Goal: Task Accomplishment & Management: Manage account settings

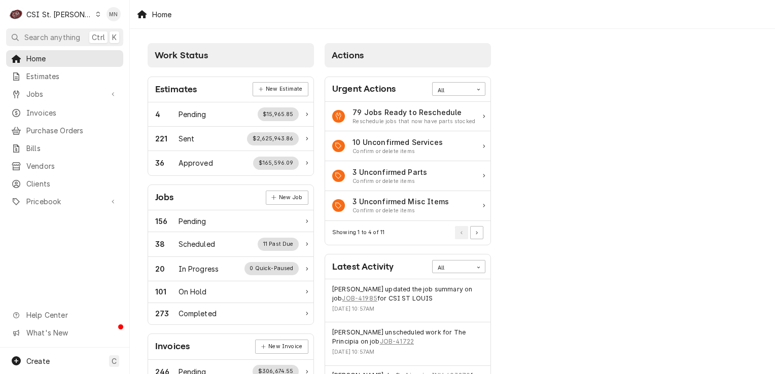
click at [59, 14] on div "CSI St. Louis" at bounding box center [59, 14] width 66 height 11
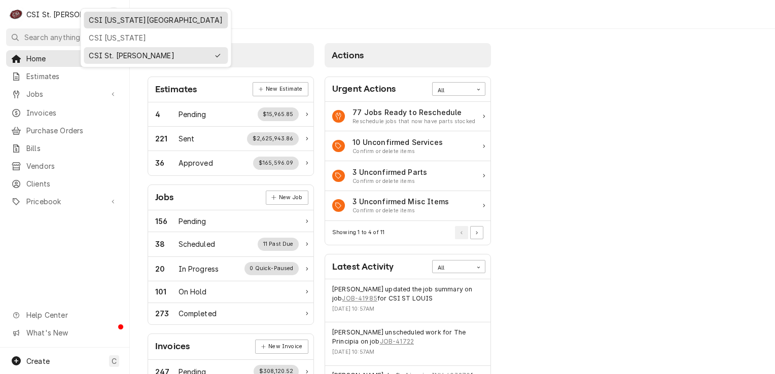
click at [113, 20] on div "CSI [US_STATE][GEOGRAPHIC_DATA]" at bounding box center [156, 20] width 134 height 11
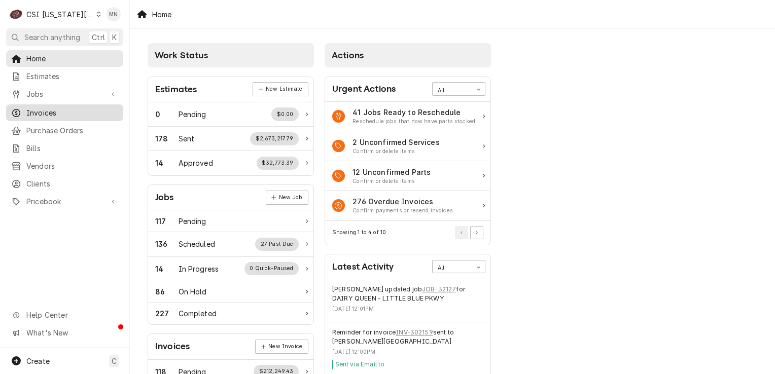
click at [57, 111] on span "Invoices" at bounding box center [72, 112] width 92 height 11
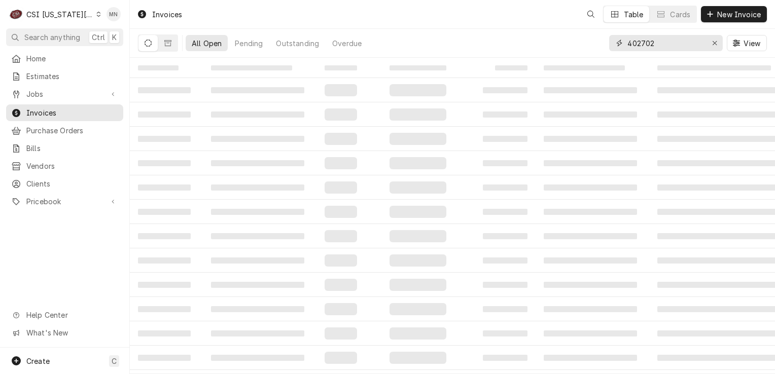
click at [586, 40] on div "All Open Pending Outstanding Overdue 402702 View" at bounding box center [452, 43] width 629 height 28
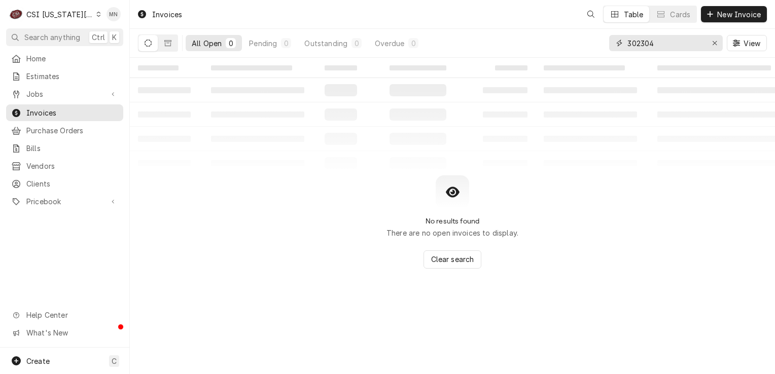
type input "302304"
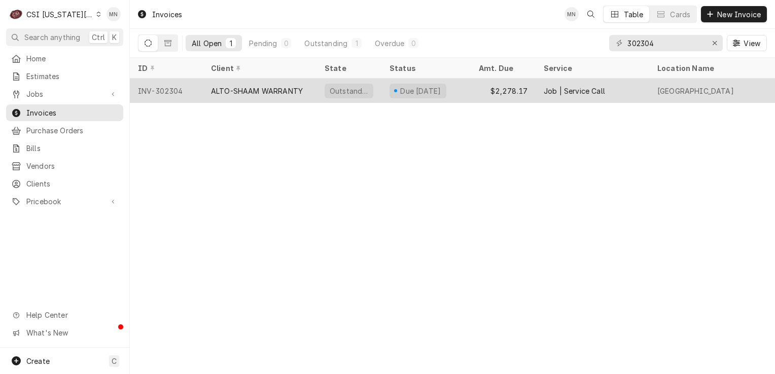
click at [247, 90] on div "ALTO-SHAAM WARRANTY" at bounding box center [257, 91] width 92 height 11
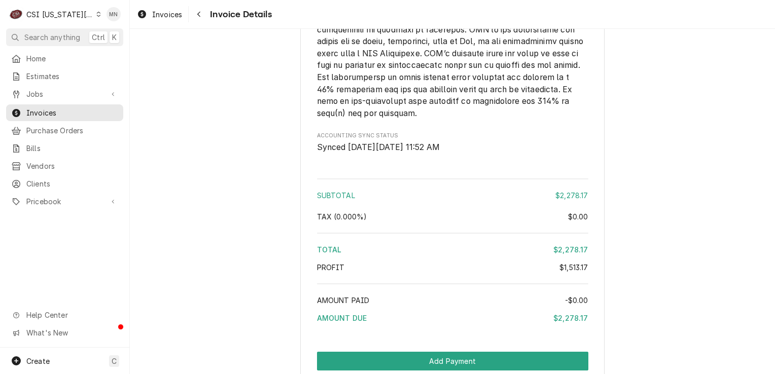
scroll to position [2301, 0]
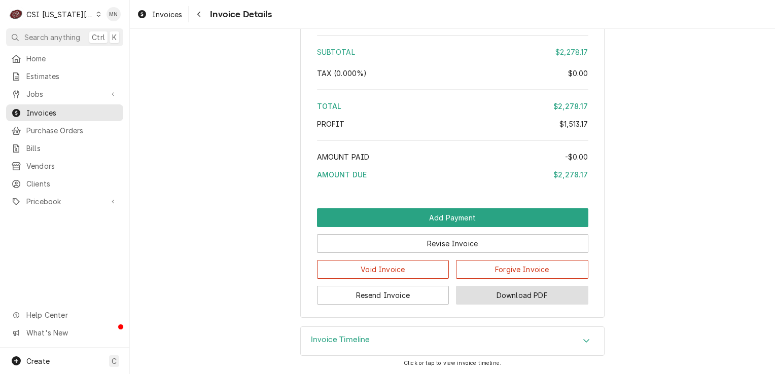
click at [519, 293] on button "Download PDF" at bounding box center [522, 295] width 132 height 19
click at [52, 111] on span "Invoices" at bounding box center [72, 112] width 92 height 11
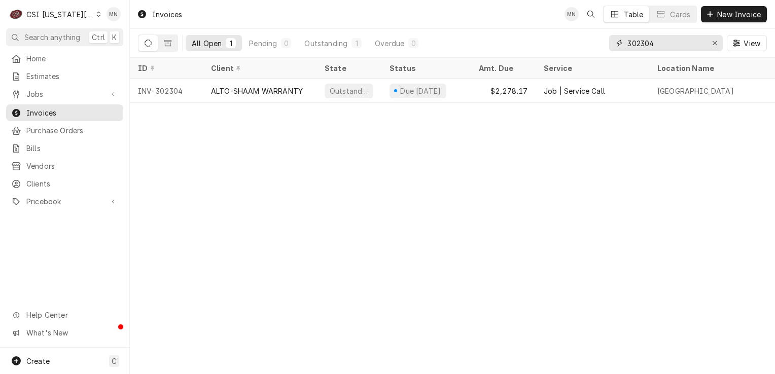
drag, startPoint x: 659, startPoint y: 44, endPoint x: 560, endPoint y: 40, distance: 99.0
click at [563, 40] on div "All Open 1 Pending 0 Outstanding 1 Overdue 0 302304 View" at bounding box center [452, 43] width 629 height 28
type input "301913"
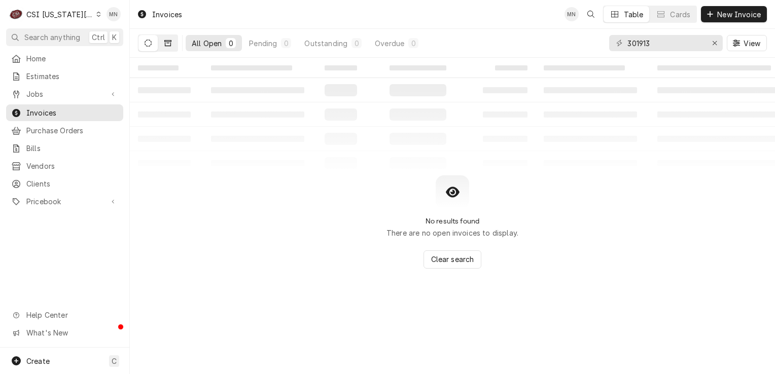
click at [169, 35] on button "Dynamic Content Wrapper" at bounding box center [167, 43] width 19 height 16
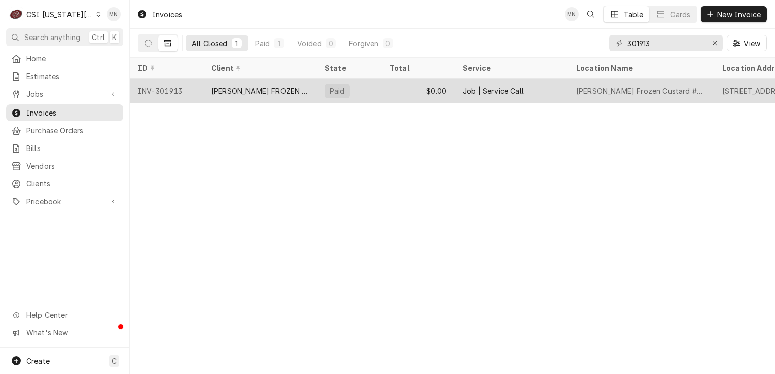
click at [186, 94] on div "INV-301913" at bounding box center [166, 91] width 73 height 24
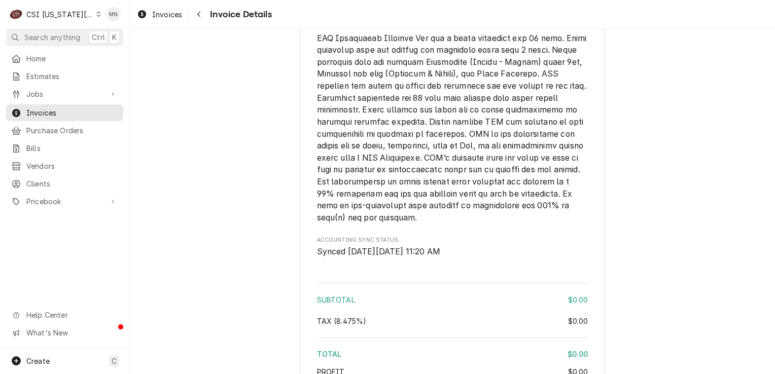
scroll to position [1673, 0]
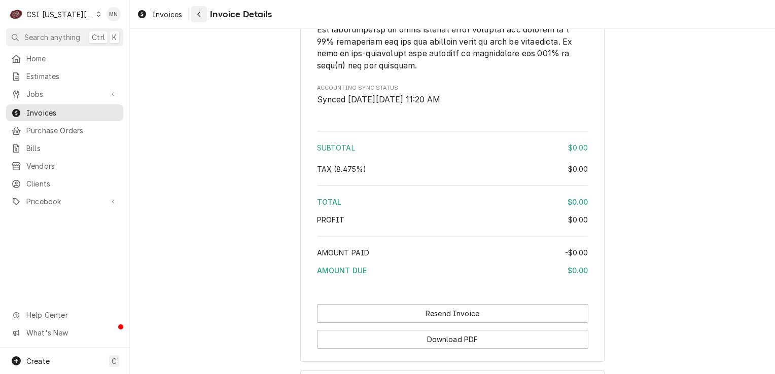
click at [203, 17] on div "Navigate back" at bounding box center [199, 14] width 10 height 10
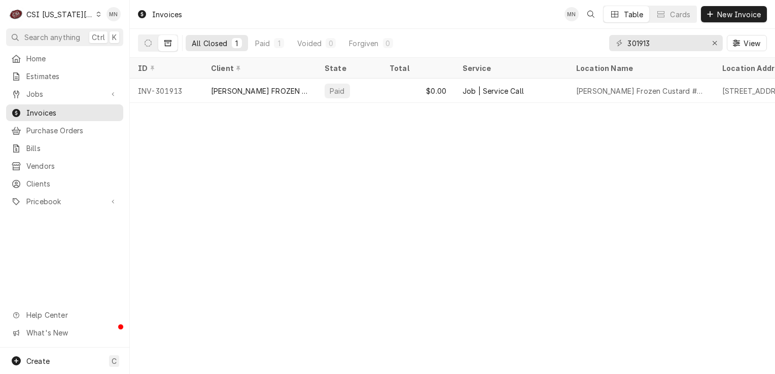
click at [62, 19] on div "C CSI [US_STATE] City" at bounding box center [55, 14] width 98 height 20
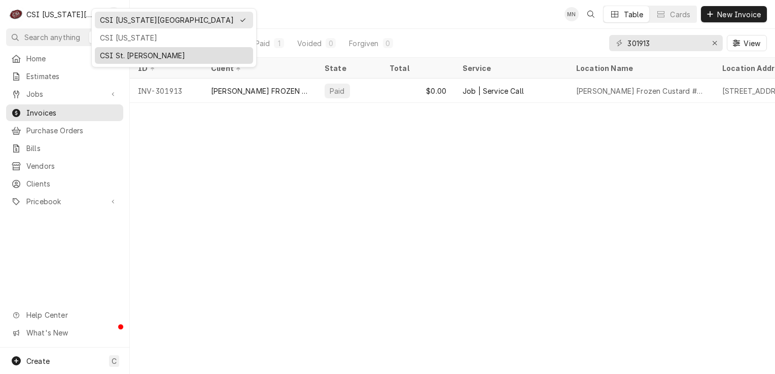
click at [126, 52] on div "CSI St. [PERSON_NAME]" at bounding box center [174, 55] width 148 height 11
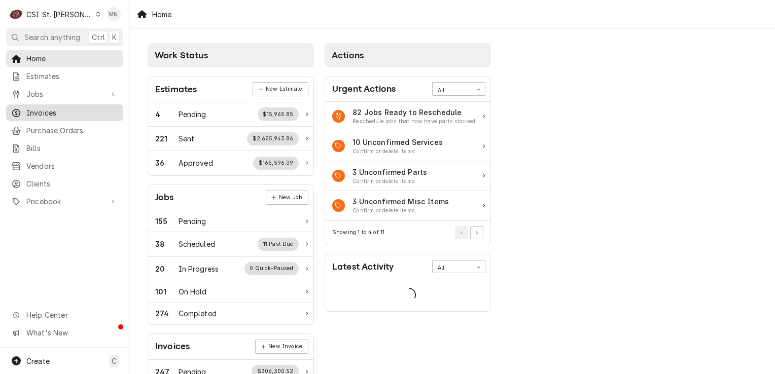
click at [48, 113] on span "Invoices" at bounding box center [72, 112] width 92 height 11
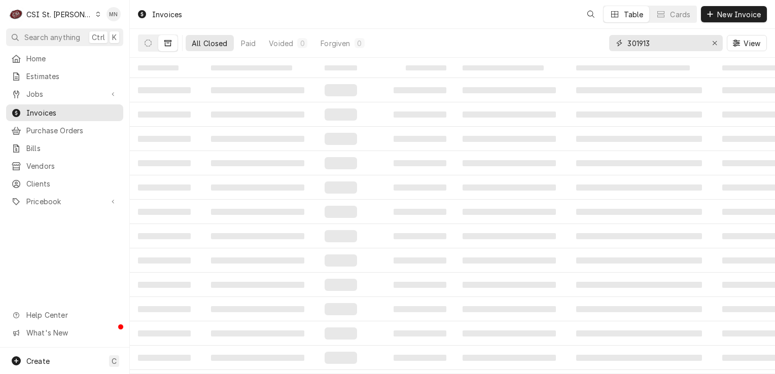
drag, startPoint x: 664, startPoint y: 42, endPoint x: 523, endPoint y: 54, distance: 142.0
click at [523, 54] on div "All Closed Paid Voided 0 Forgiven 0 301913 View" at bounding box center [452, 43] width 629 height 28
type input "401382"
click at [148, 46] on icon "Dynamic Content Wrapper" at bounding box center [148, 43] width 7 height 7
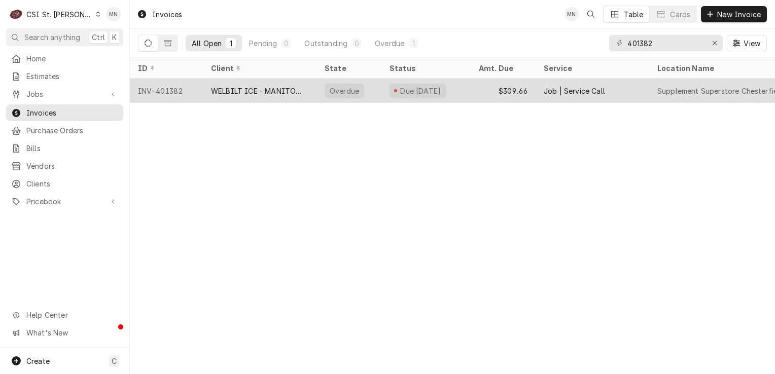
click at [253, 86] on div "WELBILT ICE - MANITOWOC ICE" at bounding box center [259, 91] width 97 height 11
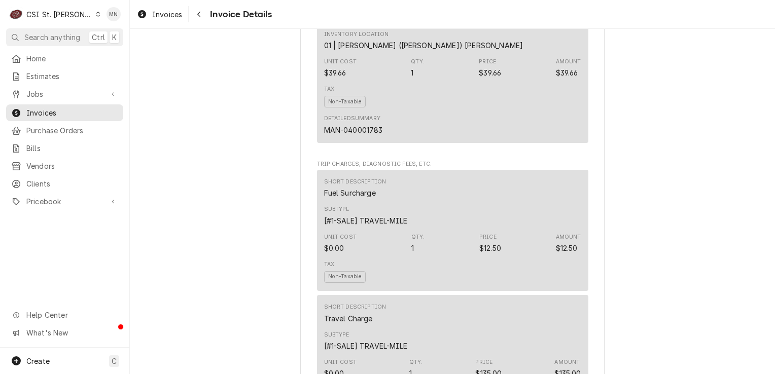
scroll to position [1166, 0]
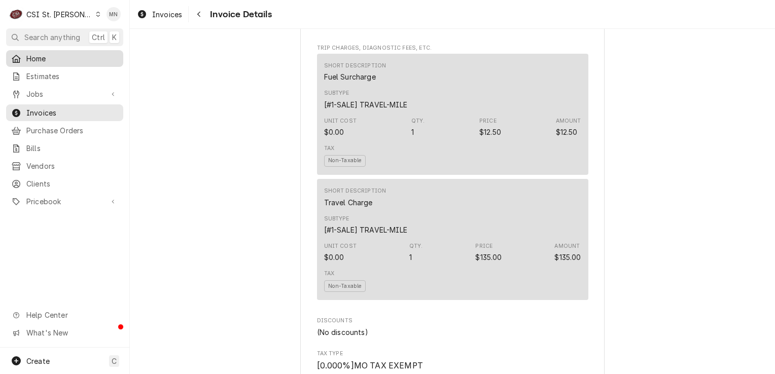
click at [28, 53] on span "Home" at bounding box center [72, 58] width 92 height 11
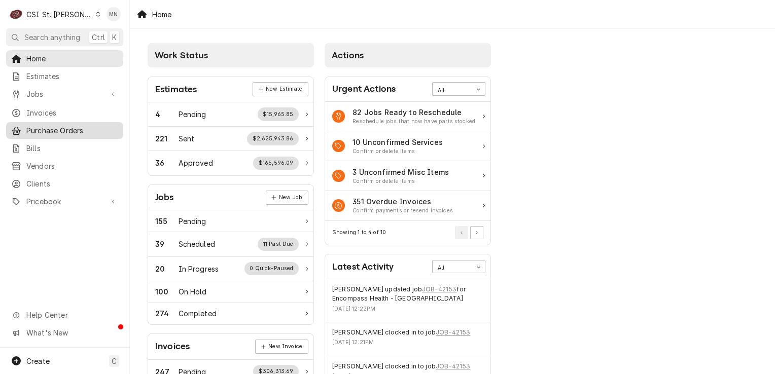
click at [52, 124] on div "Purchase Orders" at bounding box center [64, 130] width 113 height 13
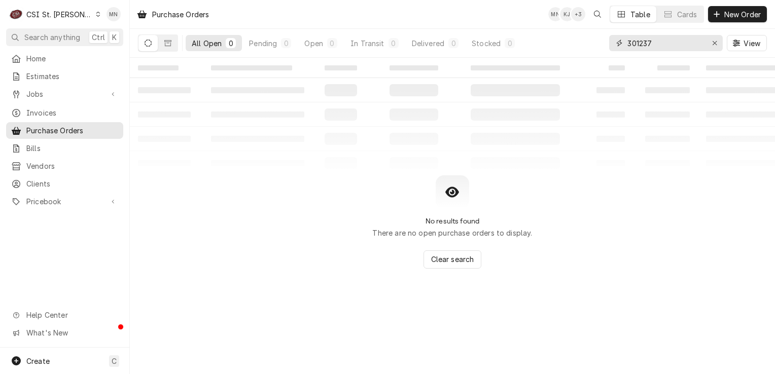
drag, startPoint x: 657, startPoint y: 44, endPoint x: 608, endPoint y: 40, distance: 48.8
click at [609, 40] on div "301237" at bounding box center [666, 43] width 114 height 16
type input "401033"
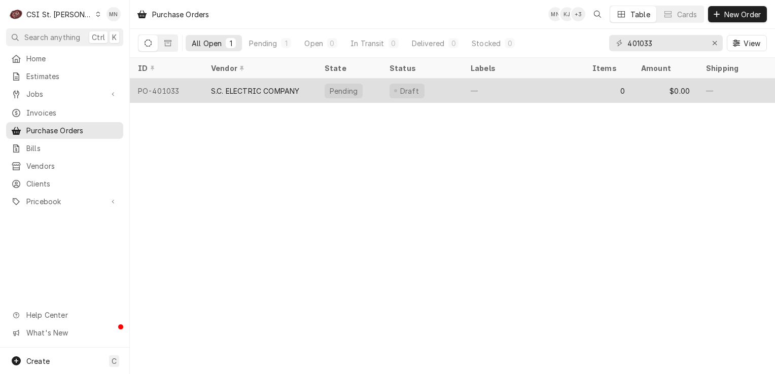
click at [258, 91] on div "S.C. ELECTRIC COMPANY" at bounding box center [255, 91] width 88 height 11
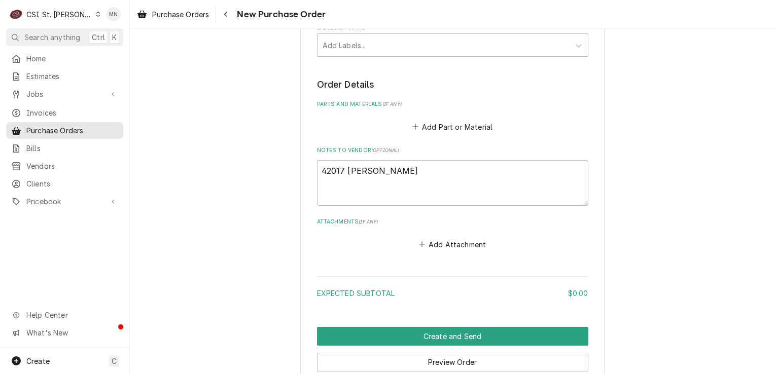
scroll to position [458, 0]
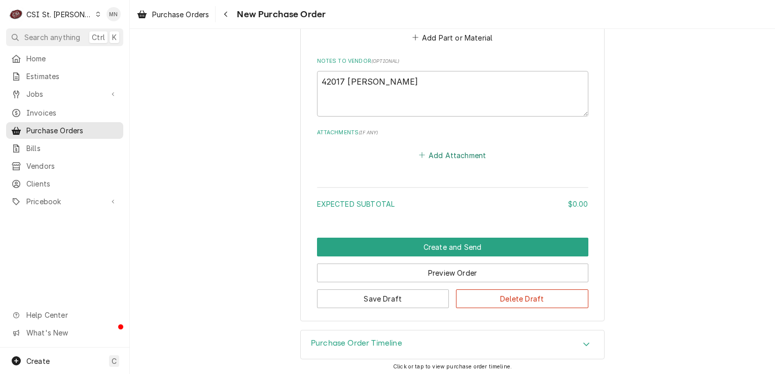
click at [448, 156] on button "Add Attachment" at bounding box center [452, 155] width 71 height 14
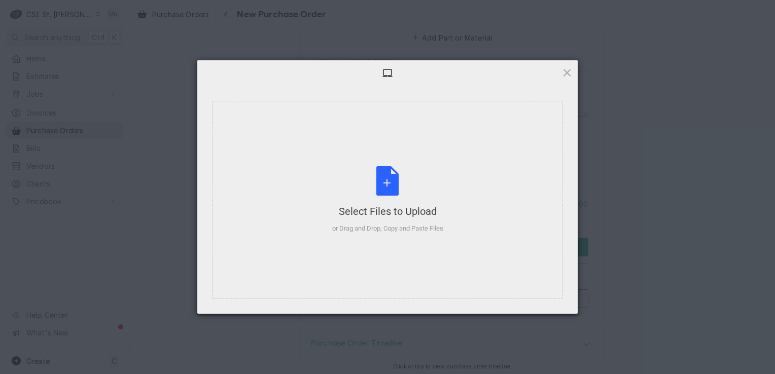
type textarea "x"
click at [401, 177] on div "Select Files to Upload or Drag and Drop, Copy and Paste Files" at bounding box center [387, 199] width 111 height 67
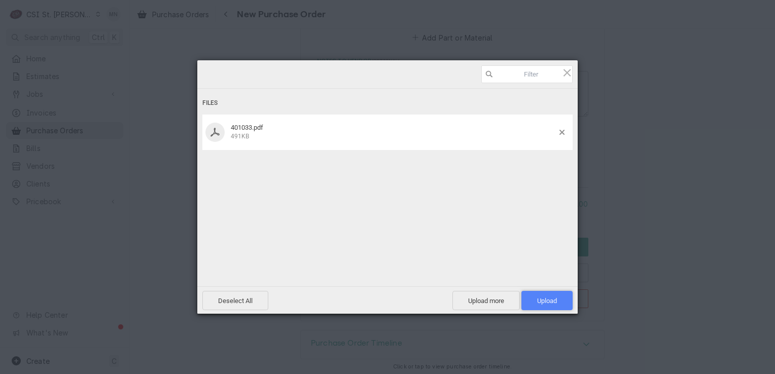
click at [545, 303] on span "Upload 1" at bounding box center [547, 301] width 20 height 8
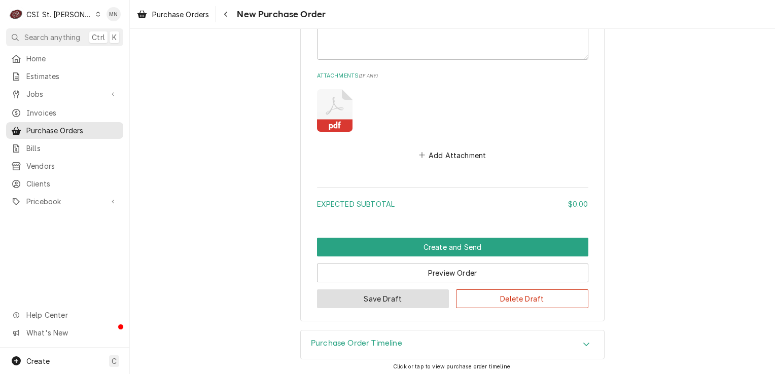
click at [384, 302] on button "Save Draft" at bounding box center [383, 299] width 132 height 19
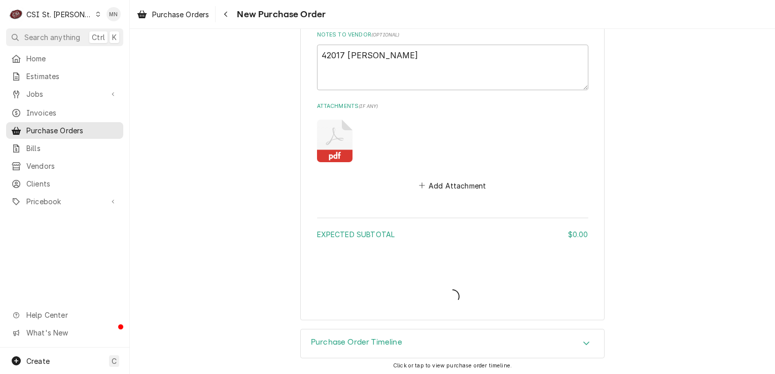
type textarea "x"
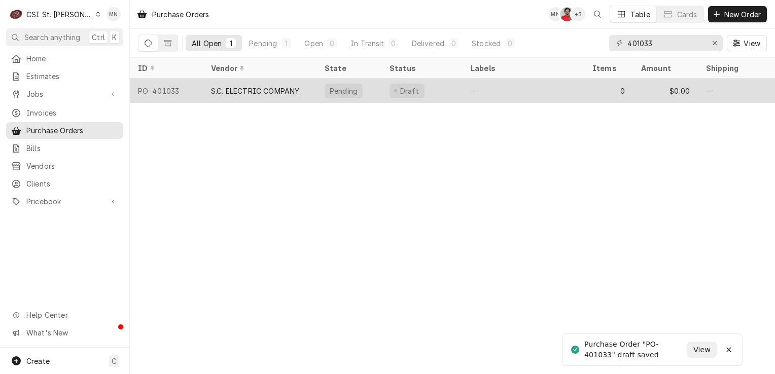
click at [245, 92] on div "S.C. ELECTRIC COMPANY" at bounding box center [255, 91] width 88 height 11
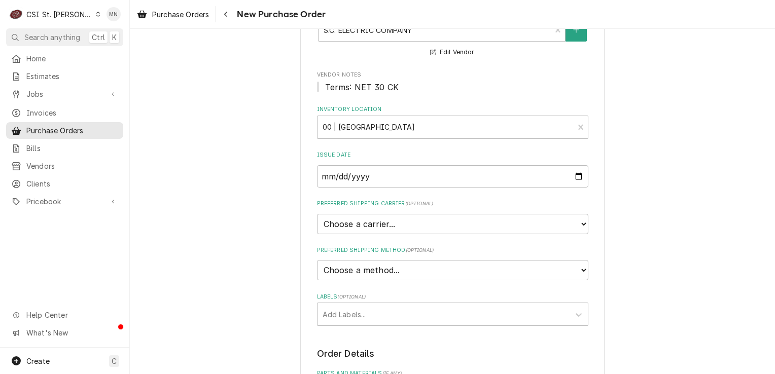
scroll to position [101, 0]
click at [228, 12] on icon "Navigate back" at bounding box center [226, 14] width 5 height 7
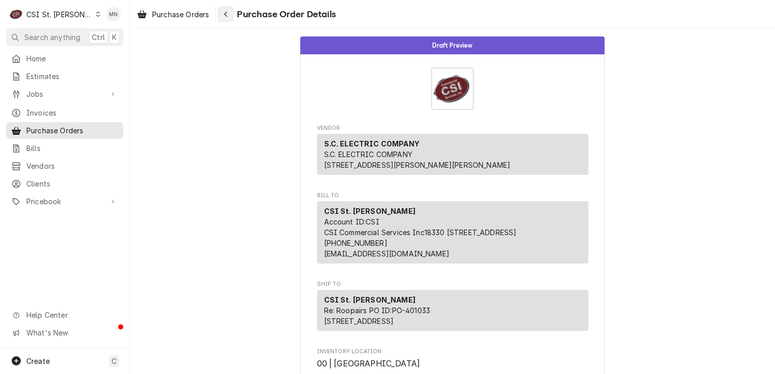
click at [233, 14] on button "Navigate back" at bounding box center [226, 14] width 16 height 16
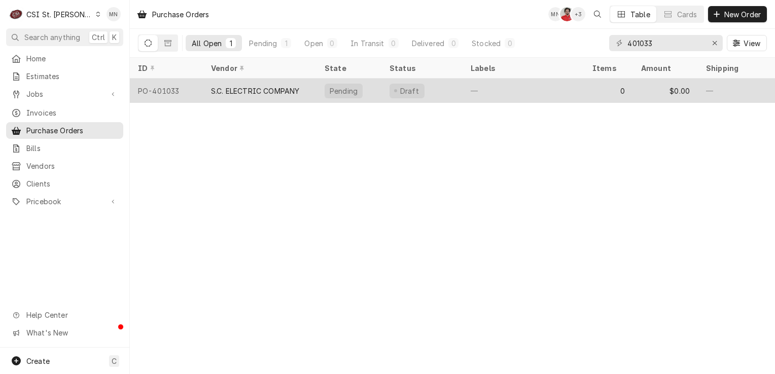
click at [269, 88] on div "S.C. ELECTRIC COMPANY" at bounding box center [255, 91] width 88 height 11
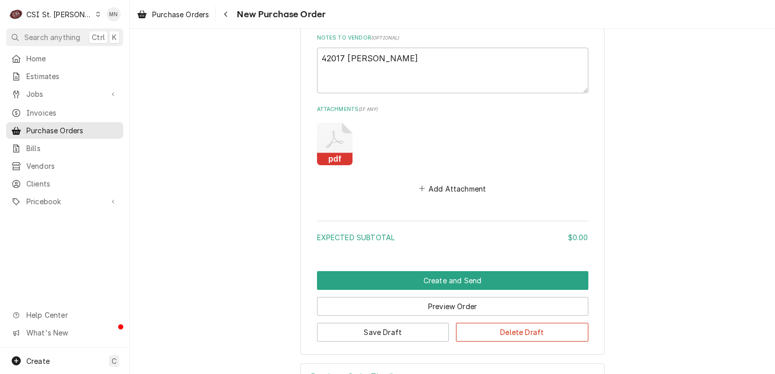
scroll to position [464, 0]
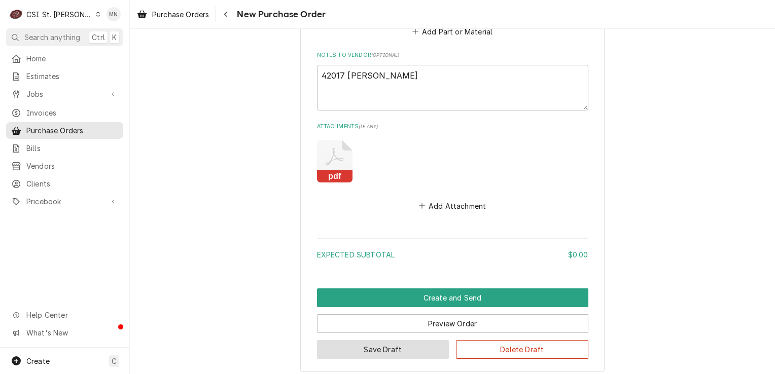
click at [390, 342] on button "Save Draft" at bounding box center [383, 349] width 132 height 19
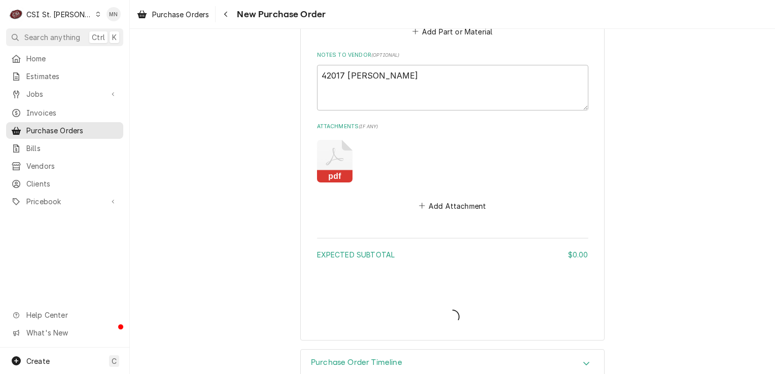
type textarea "x"
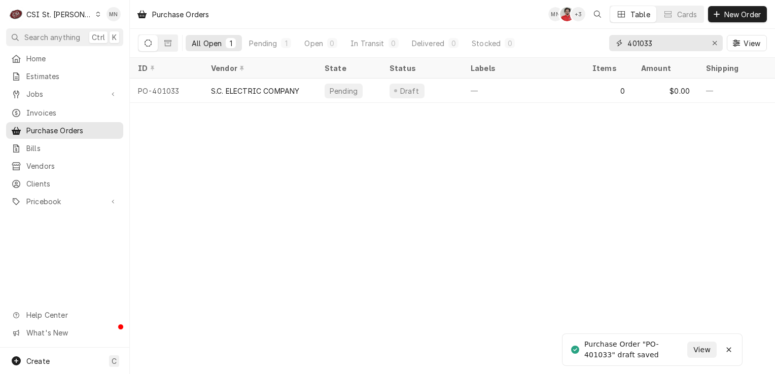
click at [656, 45] on input "401033" at bounding box center [665, 43] width 76 height 16
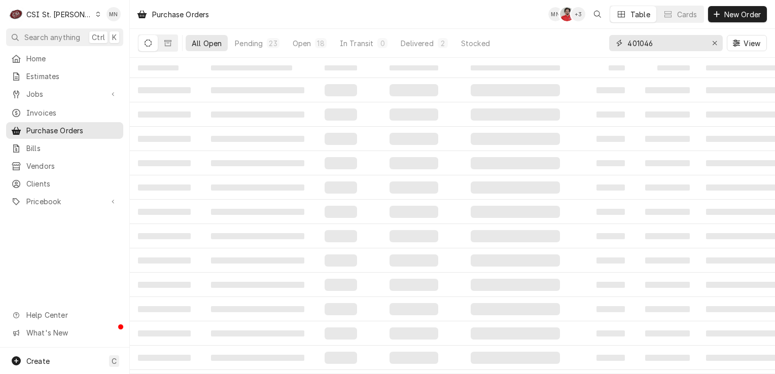
type input "401046"
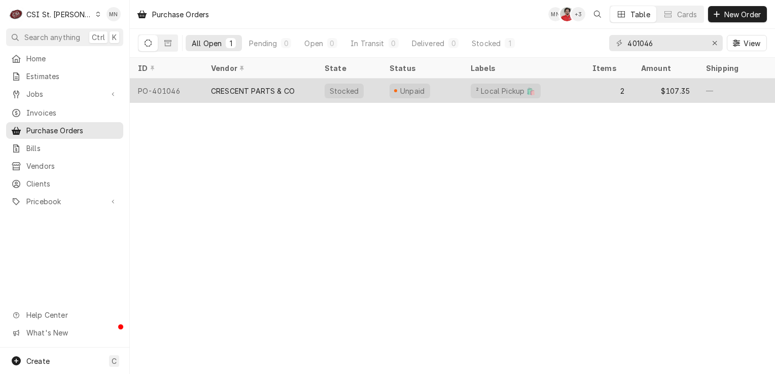
click at [275, 82] on div "CRESCENT PARTS & CO" at bounding box center [260, 91] width 114 height 24
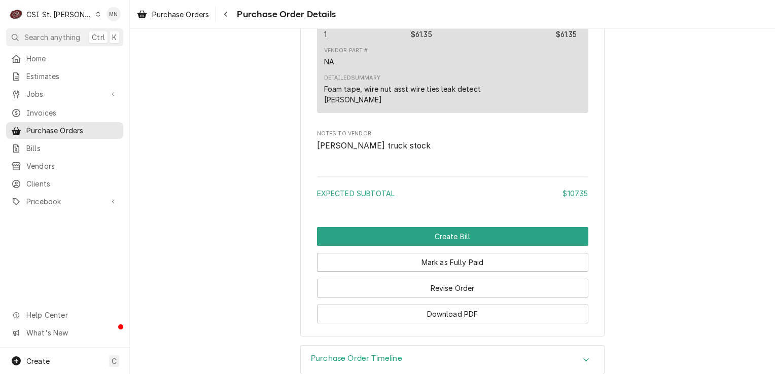
scroll to position [1063, 0]
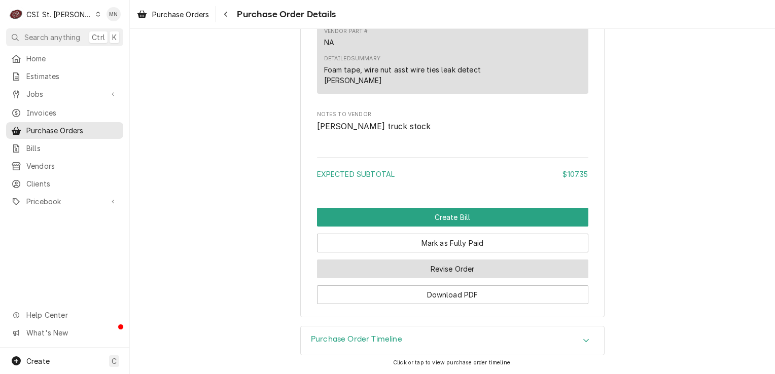
click at [475, 275] on button "Revise Order" at bounding box center [452, 269] width 271 height 19
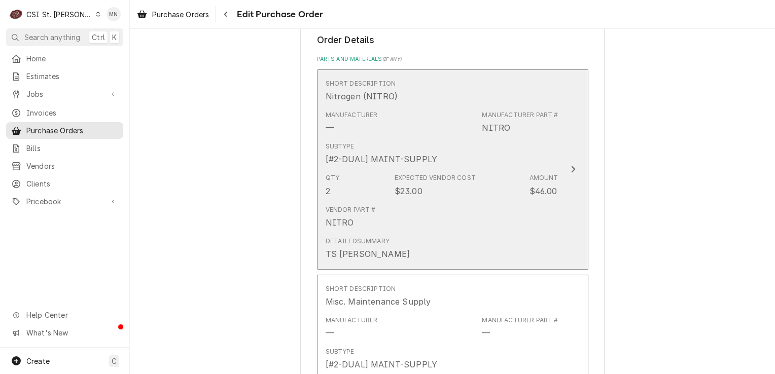
scroll to position [913, 0]
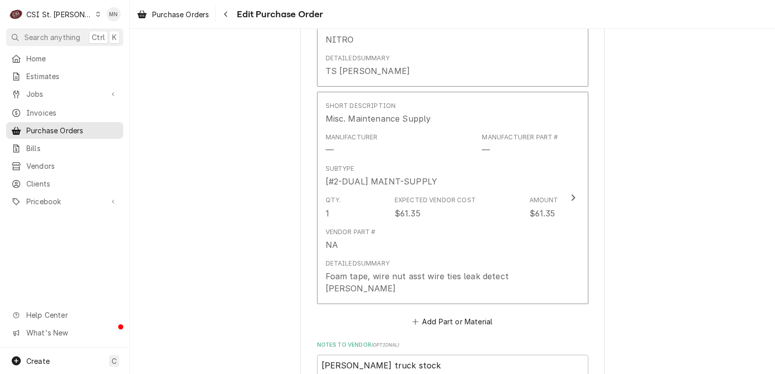
type textarea "x"
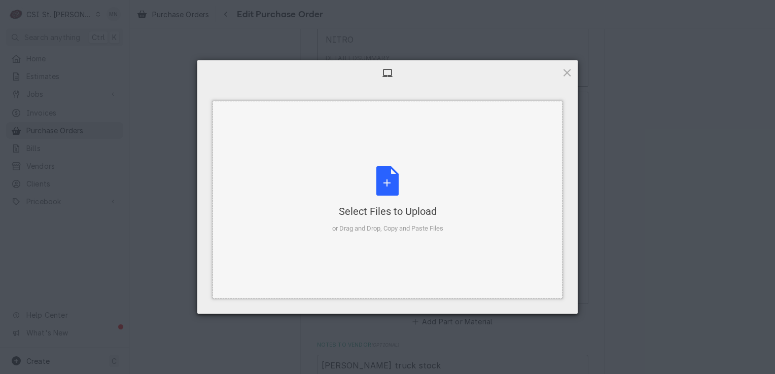
click at [391, 200] on div "Select Files to Upload or Drag and Drop, Copy and Paste Files" at bounding box center [387, 199] width 111 height 67
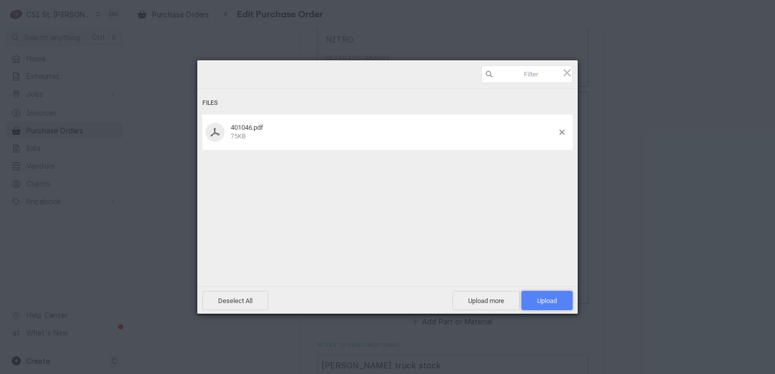
click at [544, 302] on span "Upload 1" at bounding box center [547, 301] width 20 height 8
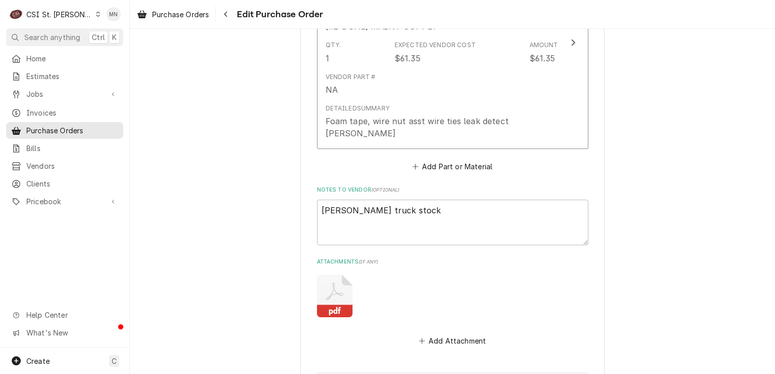
scroll to position [1068, 0]
type textarea "x"
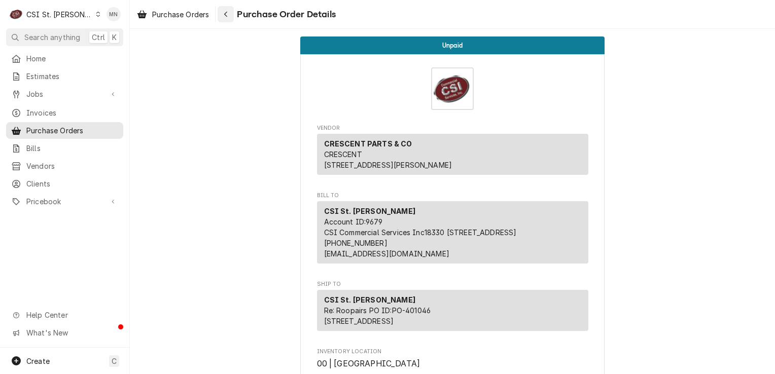
click at [231, 15] on div "Navigate back" at bounding box center [226, 14] width 10 height 10
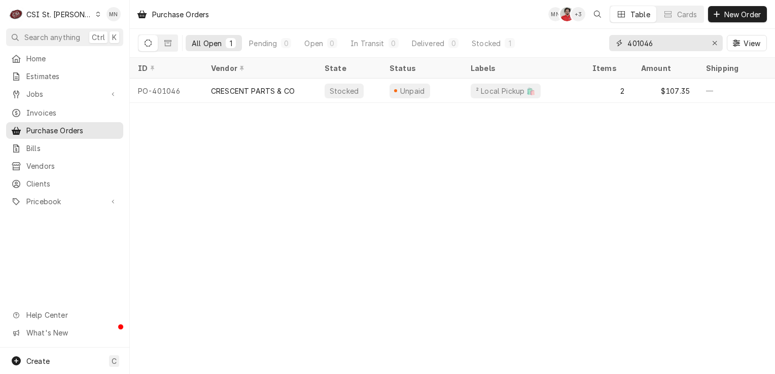
drag, startPoint x: 674, startPoint y: 46, endPoint x: 574, endPoint y: 43, distance: 100.5
click at [577, 43] on div "All Open 1 Pending 0 Open 0 In Transit 0 Delivered 0 Stocked 1 401046 View" at bounding box center [452, 43] width 629 height 28
type input "401052"
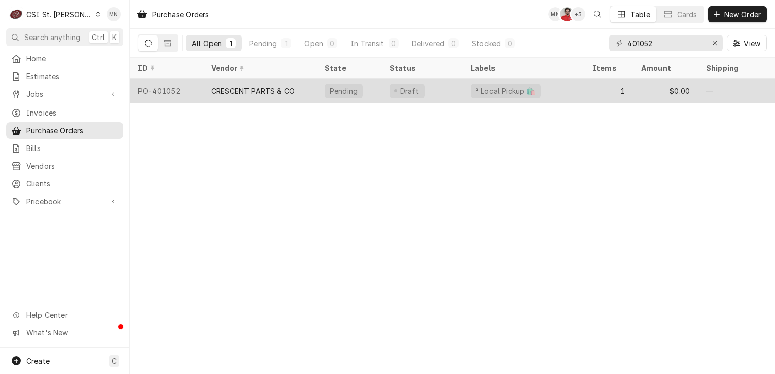
click at [279, 90] on div "CRESCENT PARTS & CO" at bounding box center [253, 91] width 84 height 11
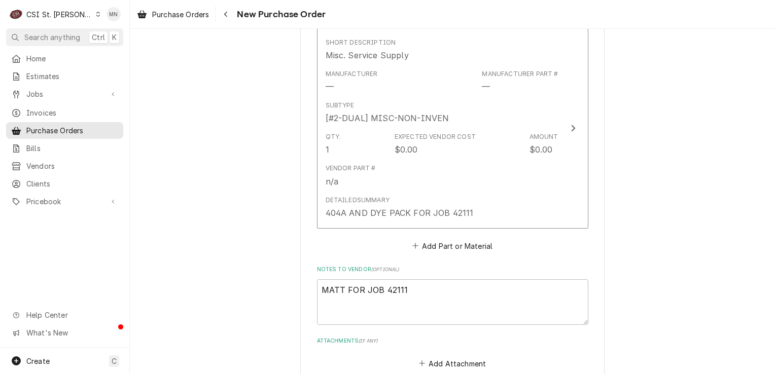
scroll to position [822, 0]
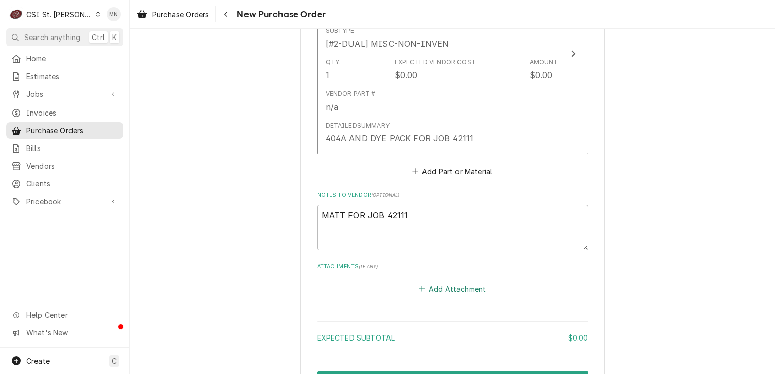
click at [447, 282] on button "Add Attachment" at bounding box center [452, 289] width 71 height 14
type textarea "x"
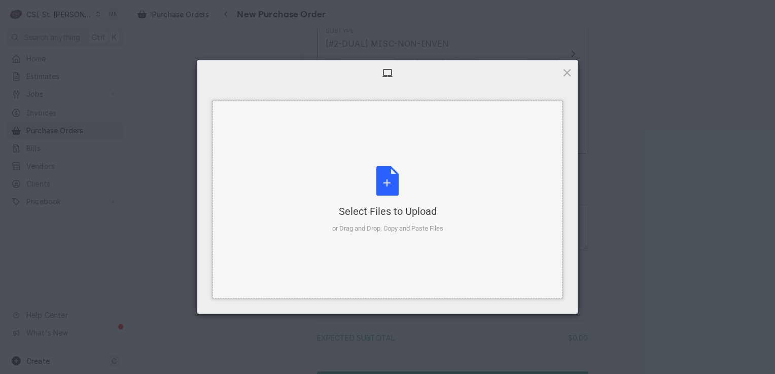
click at [409, 171] on div "Select Files to Upload or Drag and Drop, Copy and Paste Files" at bounding box center [387, 199] width 111 height 67
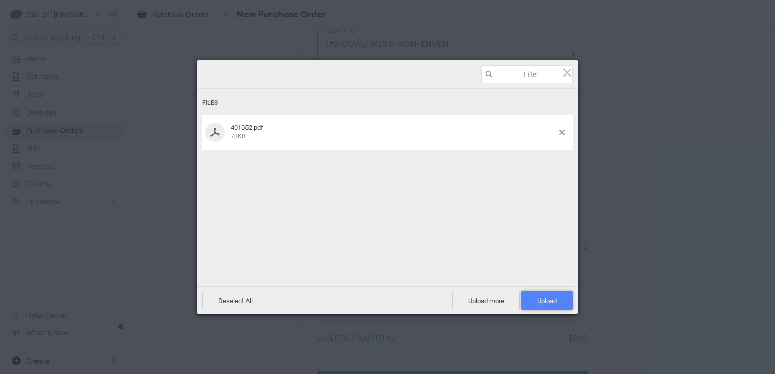
click at [552, 298] on span "Upload 1" at bounding box center [547, 301] width 20 height 8
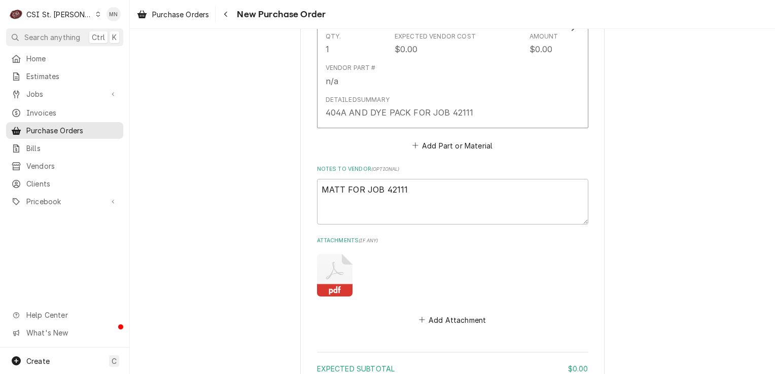
type textarea "x"
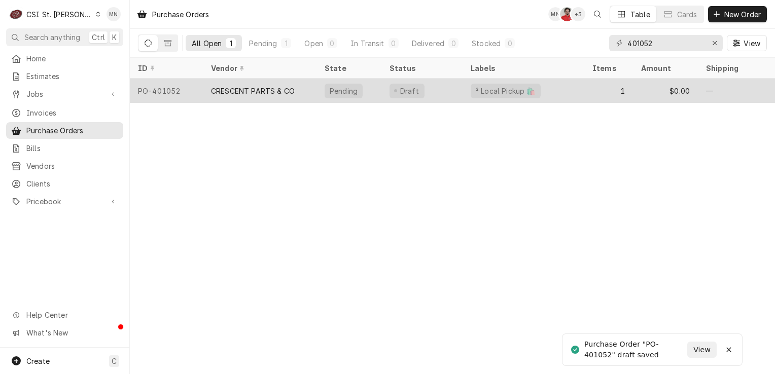
click at [288, 86] on div "CRESCENT PARTS & CO" at bounding box center [253, 91] width 84 height 11
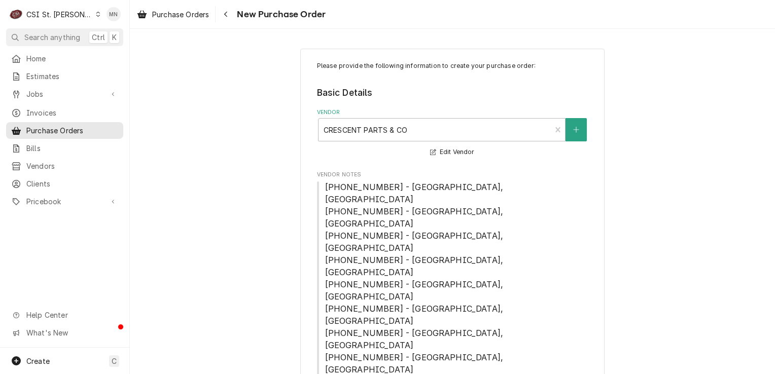
click at [53, 14] on div "CSI St. Louis" at bounding box center [59, 14] width 66 height 11
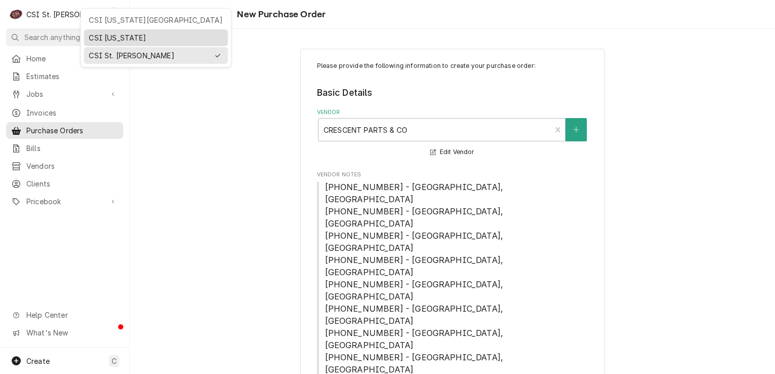
click at [103, 38] on div "CSI [US_STATE]" at bounding box center [156, 37] width 134 height 11
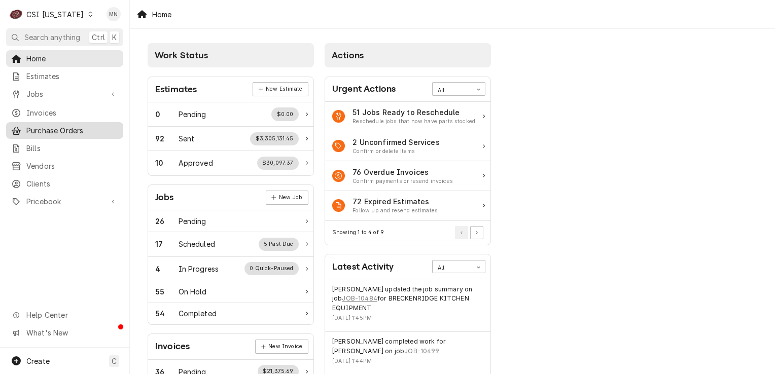
click at [51, 127] on span "Purchase Orders" at bounding box center [72, 130] width 92 height 11
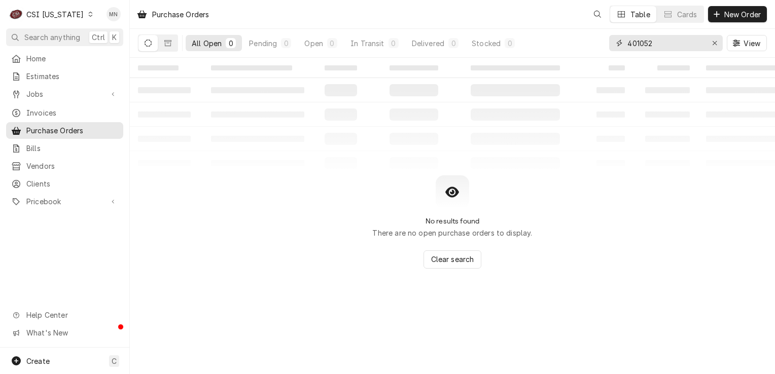
drag, startPoint x: 660, startPoint y: 41, endPoint x: 555, endPoint y: 40, distance: 105.0
click at [555, 40] on div "All Open 0 Pending 0 Open 0 In Transit 0 Delivered 0 Stocked 0 401052 View" at bounding box center [452, 43] width 629 height 28
type input "100293"
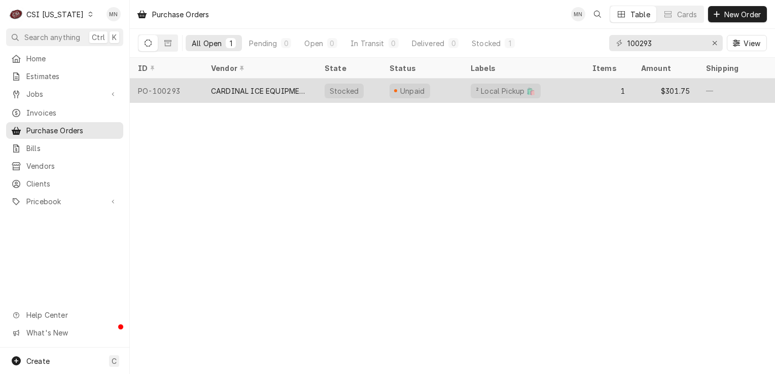
click at [250, 86] on div "CARDINAL ICE EQUIPMENT, INC" at bounding box center [259, 91] width 97 height 11
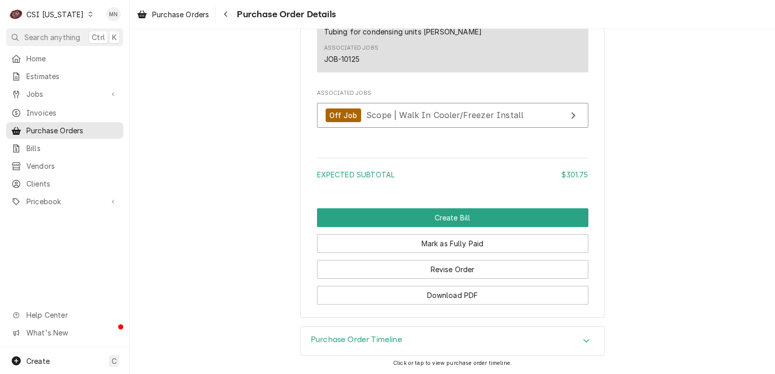
scroll to position [934, 0]
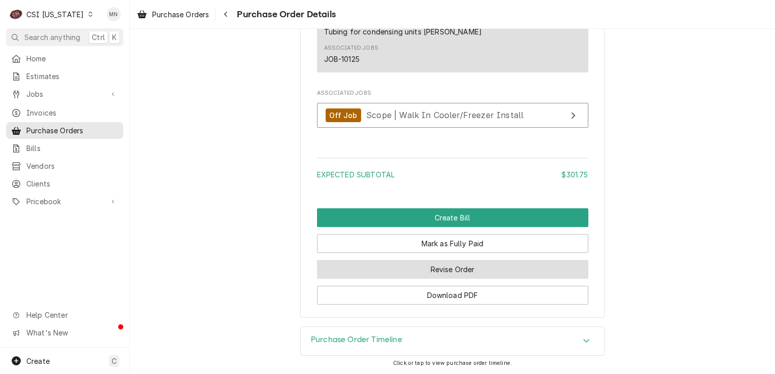
click at [464, 272] on button "Revise Order" at bounding box center [452, 269] width 271 height 19
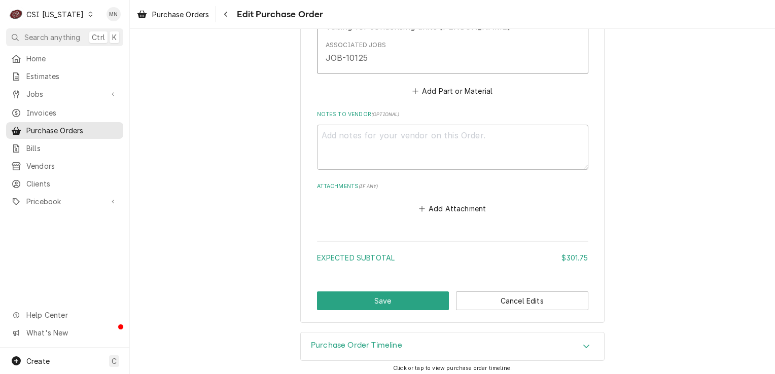
scroll to position [669, 0]
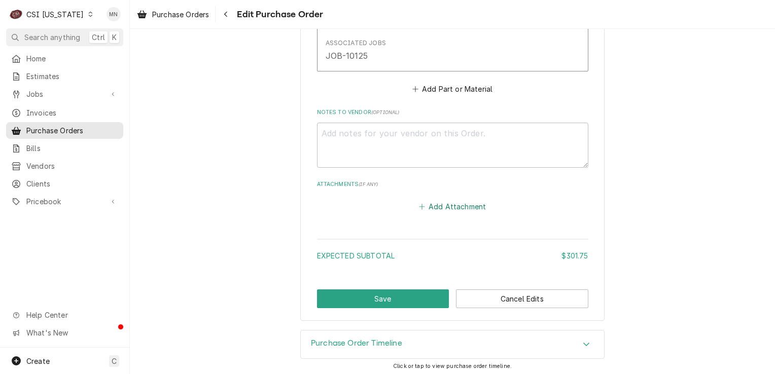
click at [441, 204] on button "Add Attachment" at bounding box center [452, 207] width 71 height 14
type textarea "x"
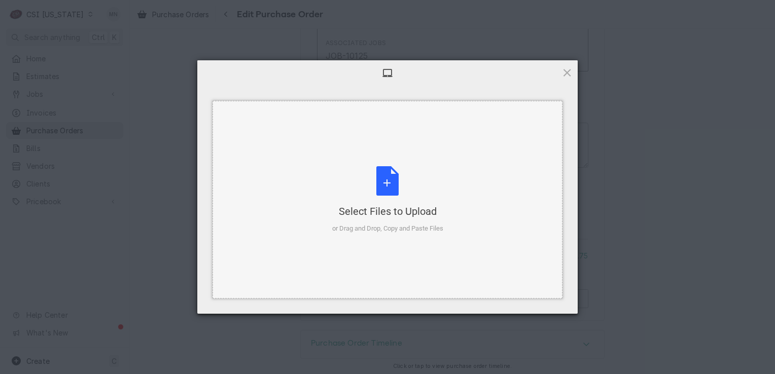
click at [399, 212] on div "Select Files to Upload" at bounding box center [387, 211] width 111 height 14
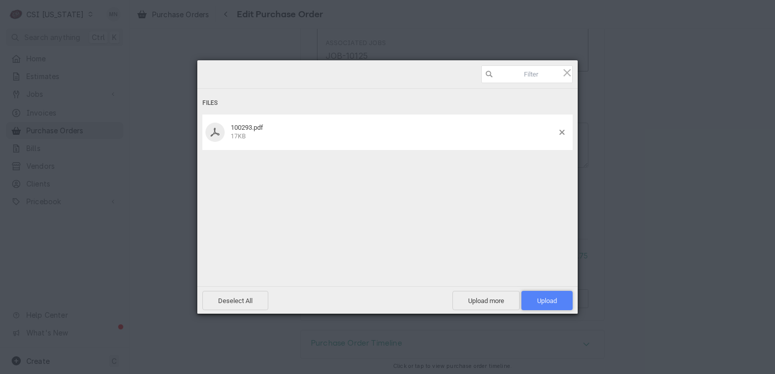
click at [545, 302] on span "Upload 1" at bounding box center [547, 301] width 20 height 8
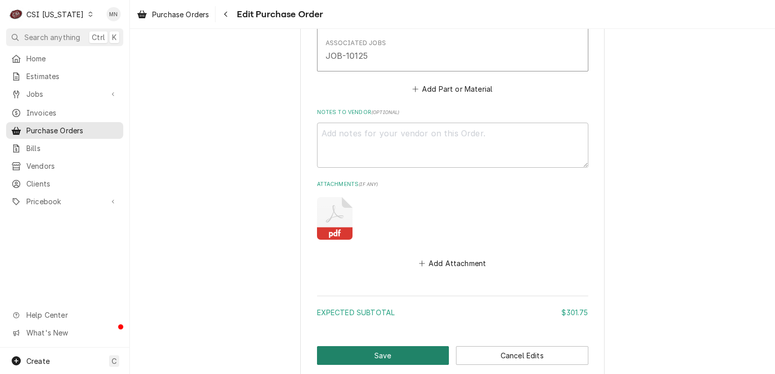
click at [390, 350] on button "Save" at bounding box center [383, 355] width 132 height 19
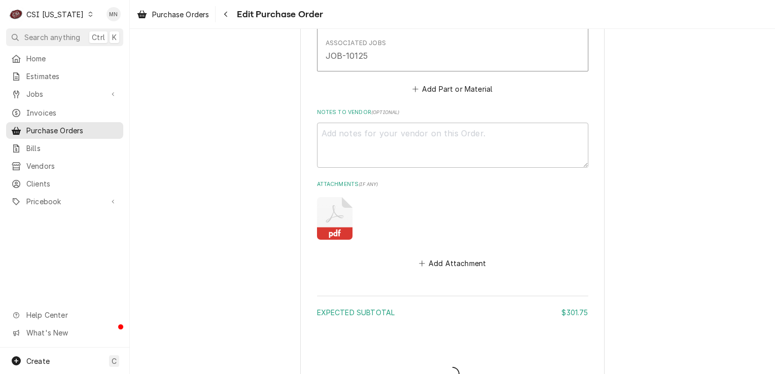
type textarea "x"
